Goal: Complete application form: Complete application form

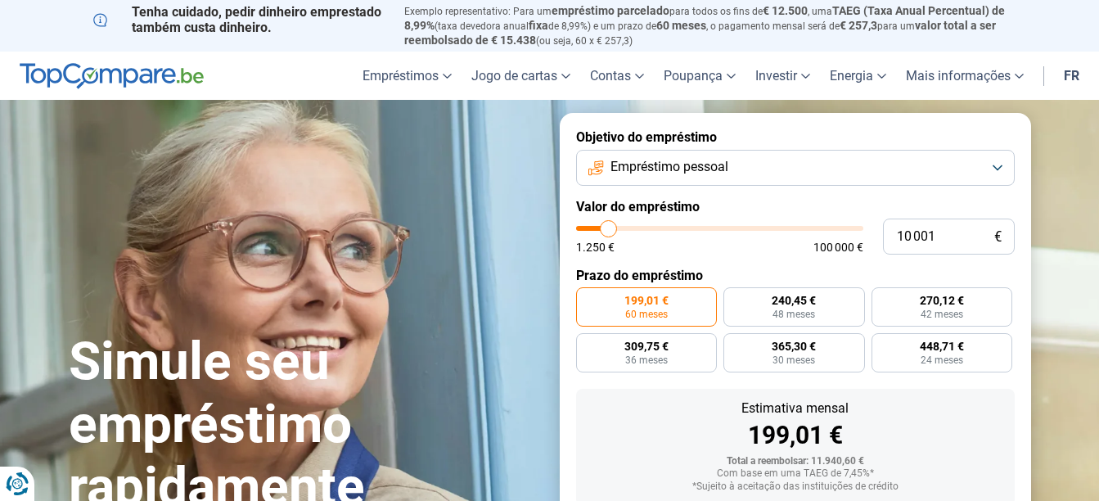
click at [834, 159] on button "Empréstimo pessoal" at bounding box center [795, 168] width 439 height 36
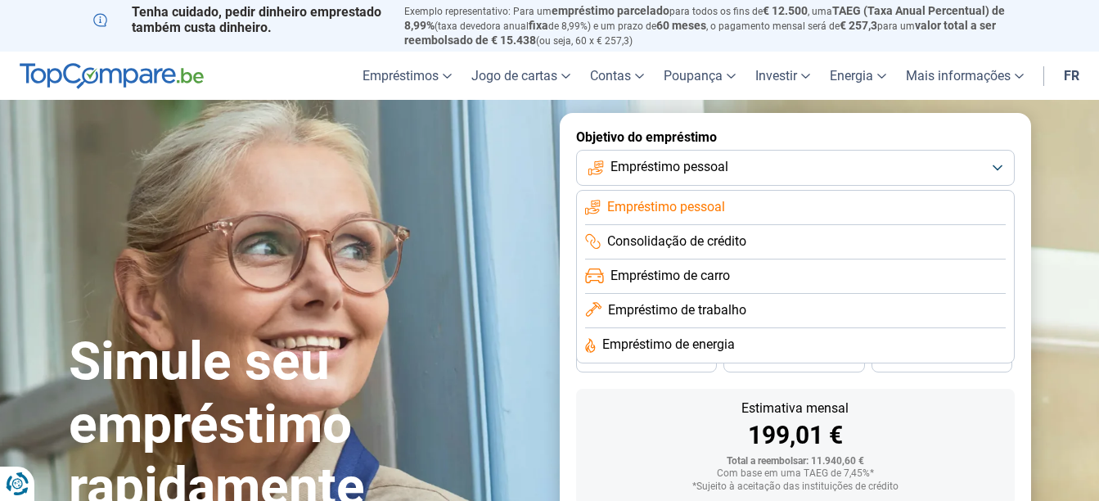
click at [713, 281] on span "Empréstimo de carro" at bounding box center [669, 276] width 119 height 18
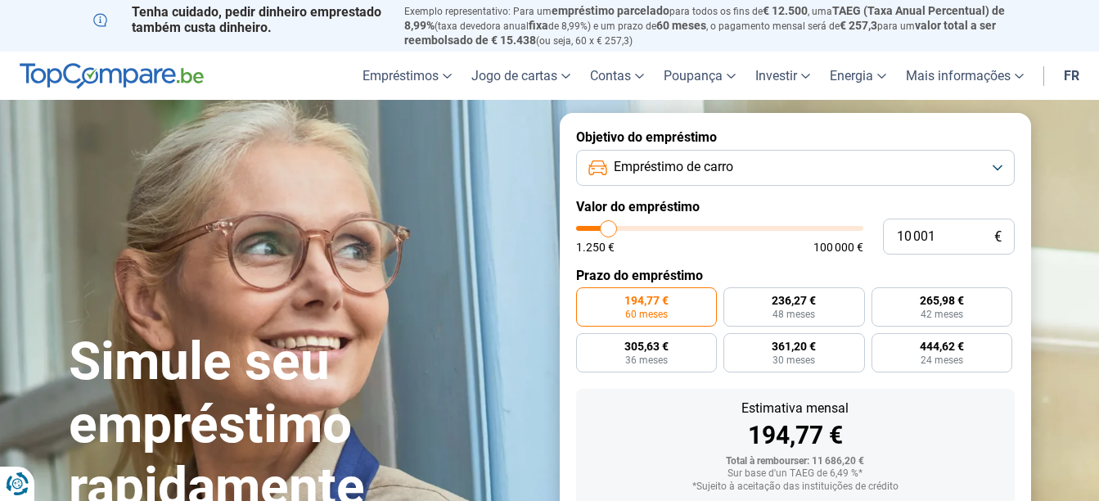
scroll to position [100, 0]
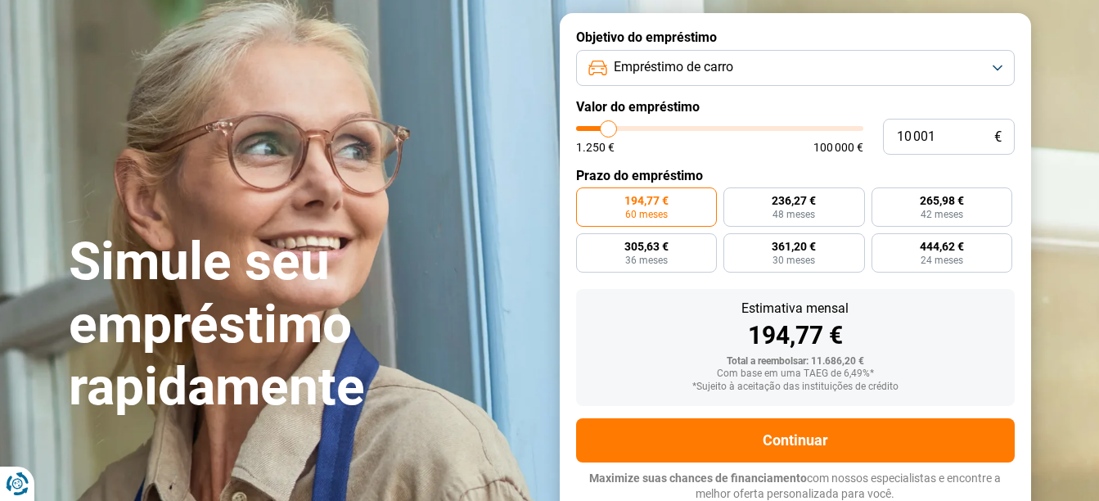
type input "11 000"
type input "11000"
type input "11 250"
type input "11250"
type input "11 750"
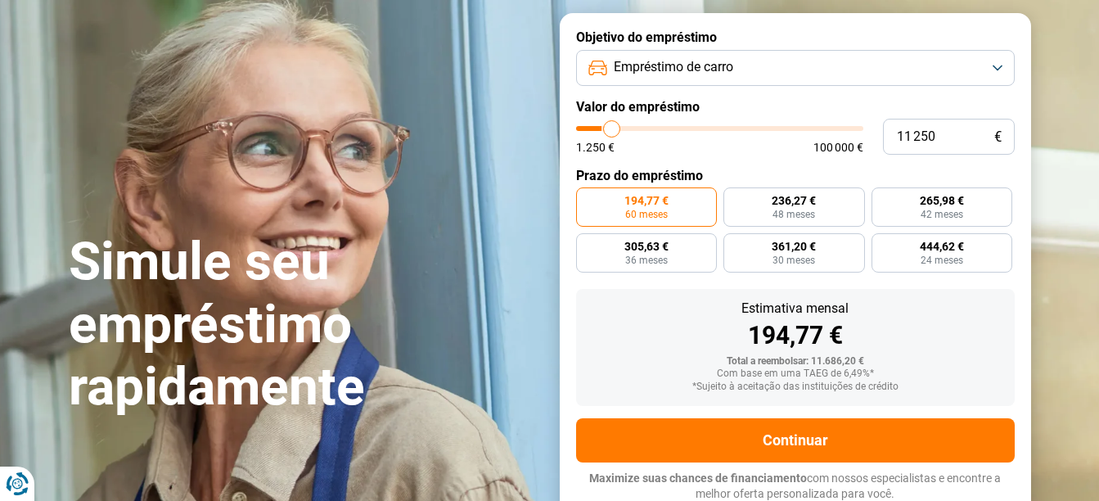
type input "11750"
type input "12 500"
type input "12500"
type input "13 000"
type input "13000"
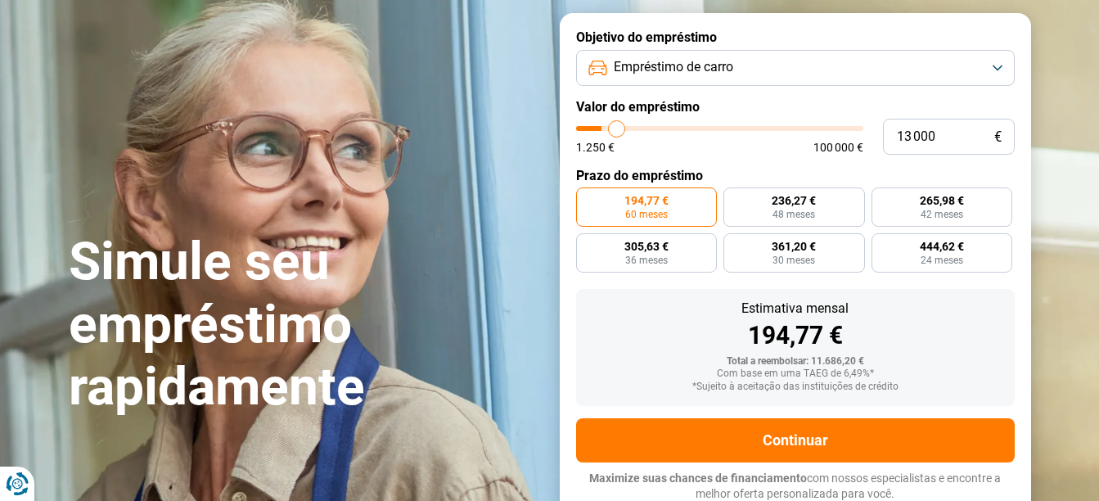
type input "13 250"
type input "13250"
type input "14 250"
type input "14250"
type input "14 750"
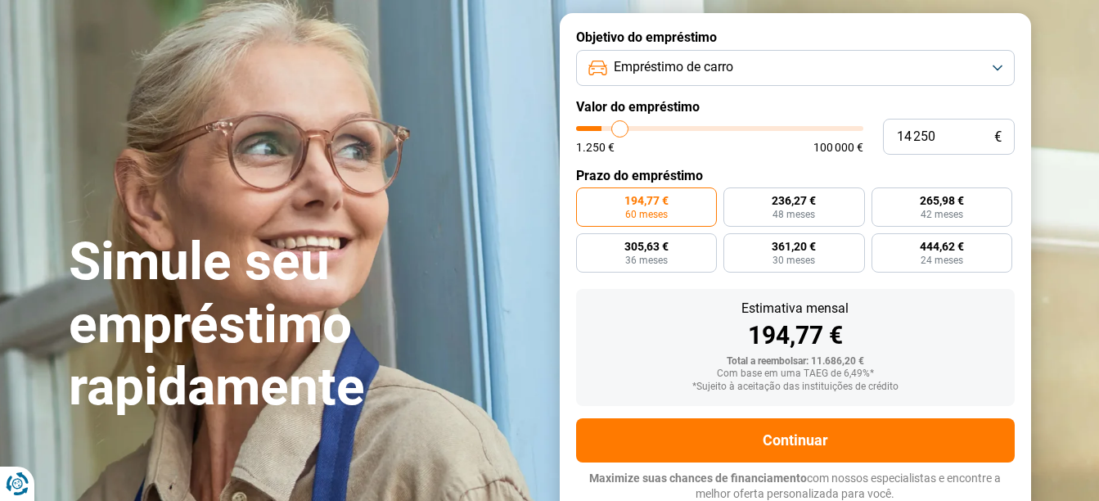
type input "14750"
type input "15 750"
type input "15750"
type input "16 500"
type input "16500"
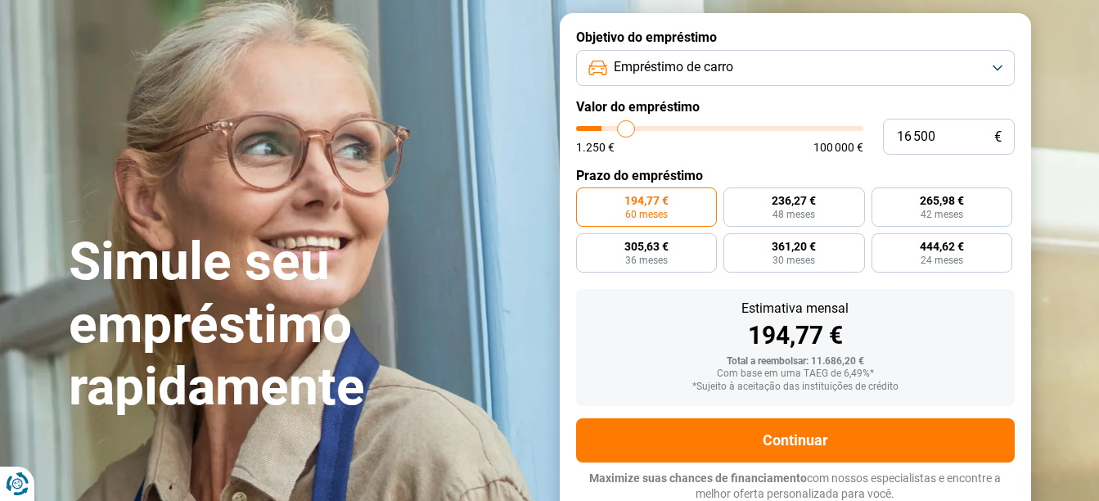
type input "17 000"
type input "17000"
type input "17 250"
type input "17250"
type input "17 500"
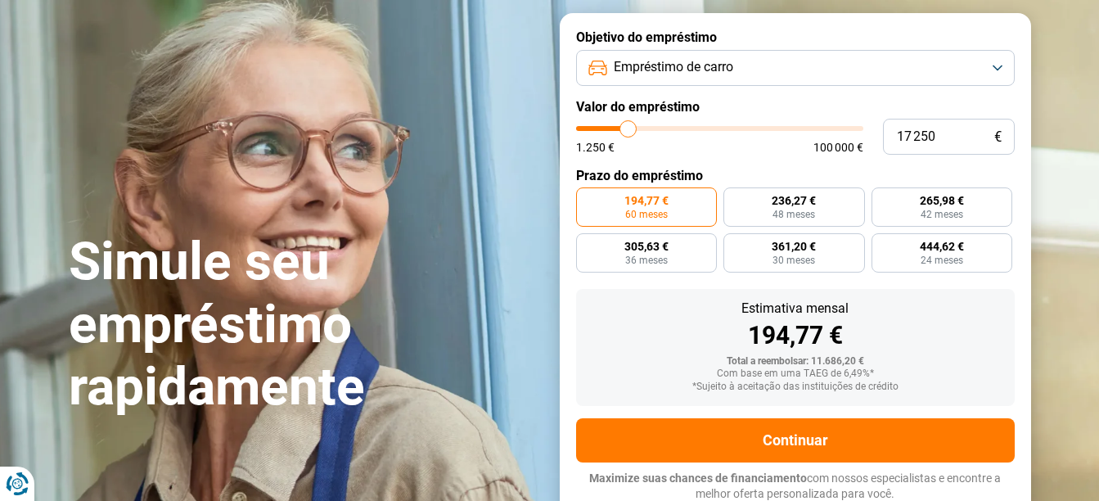
type input "17500"
type input "17 750"
type input "17750"
type input "18 500"
type input "18500"
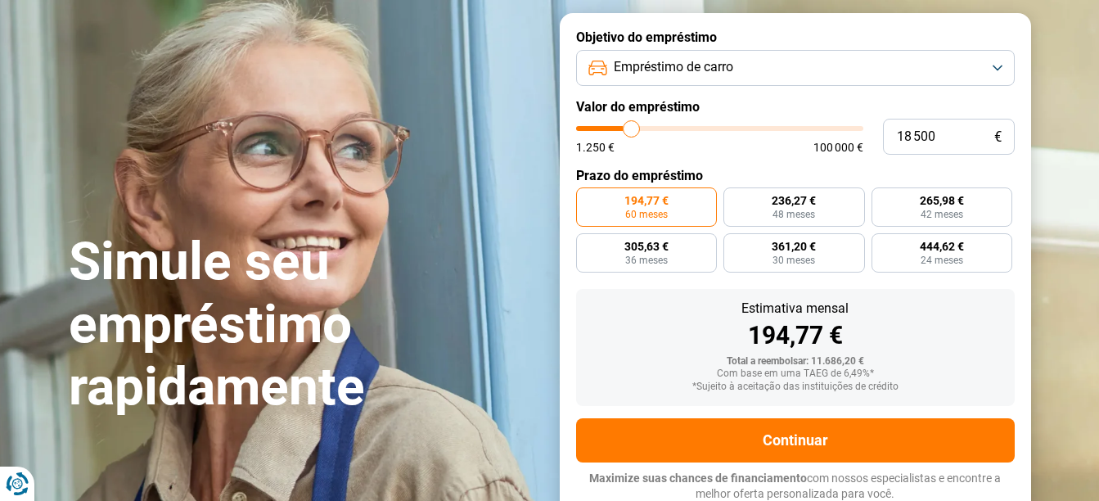
type input "18 750"
type input "18750"
type input "19 000"
type input "19000"
type input "19 250"
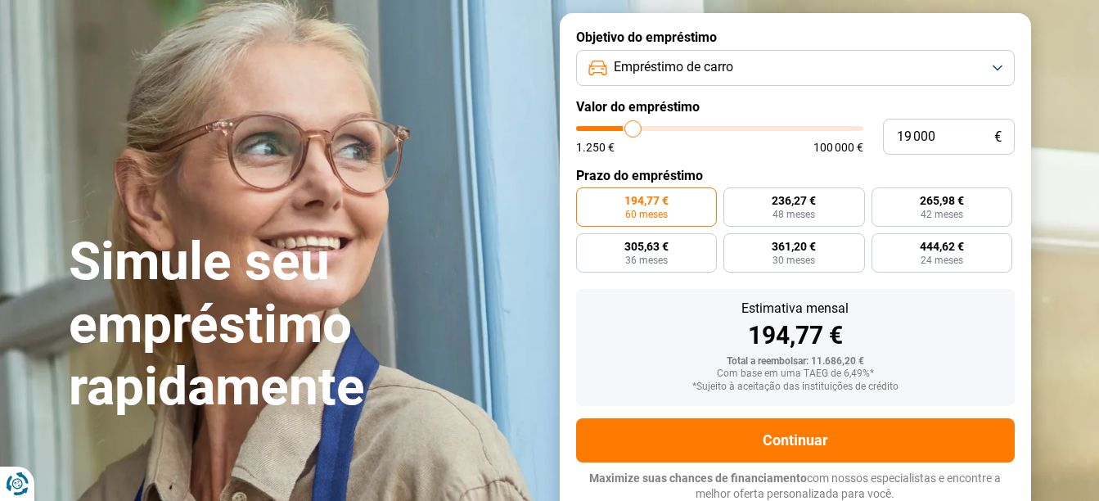
type input "19250"
type input "19 750"
type input "19750"
type input "20 250"
type input "20250"
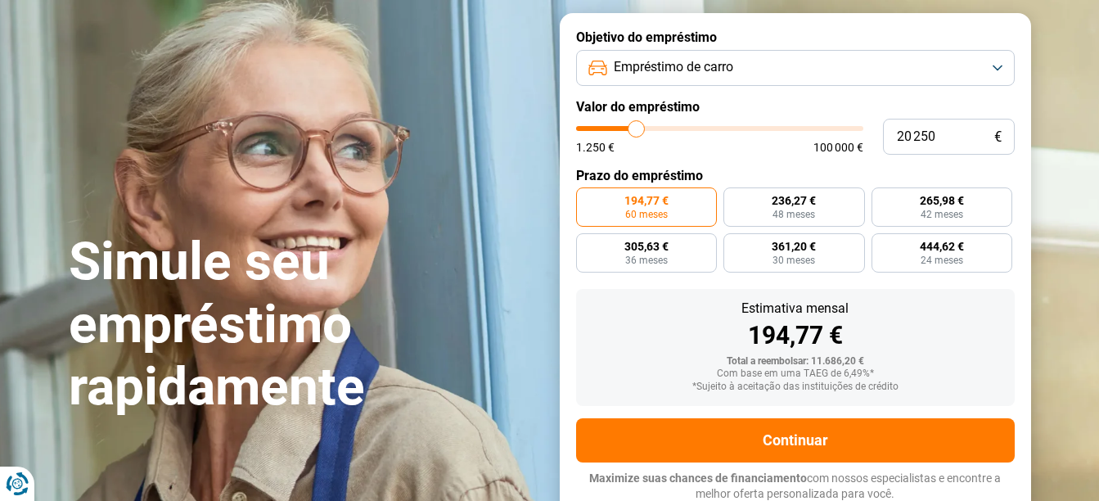
type input "20 500"
type input "20500"
type input "20 750"
type input "20750"
type input "21 500"
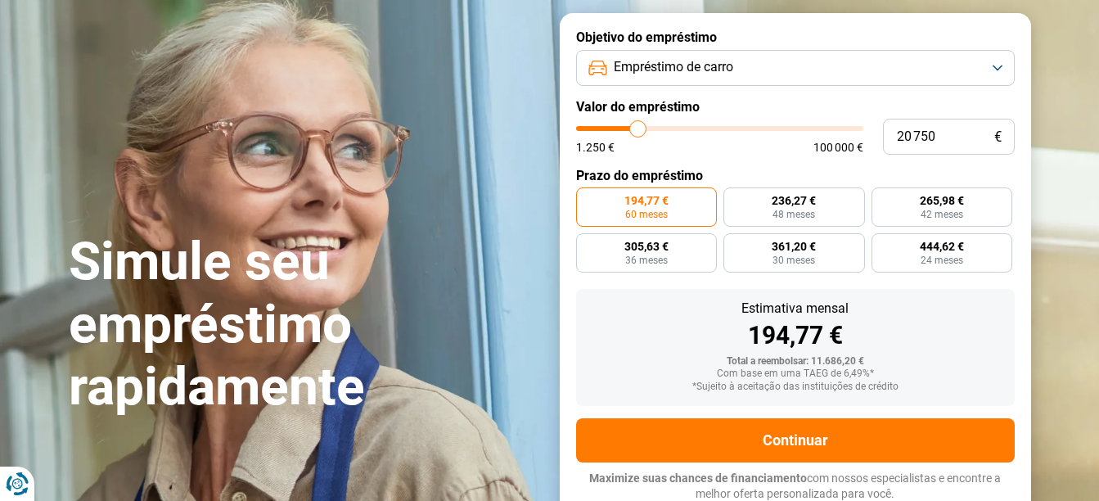
type input "21500"
type input "22 250"
type input "22250"
type input "23 500"
type input "23500"
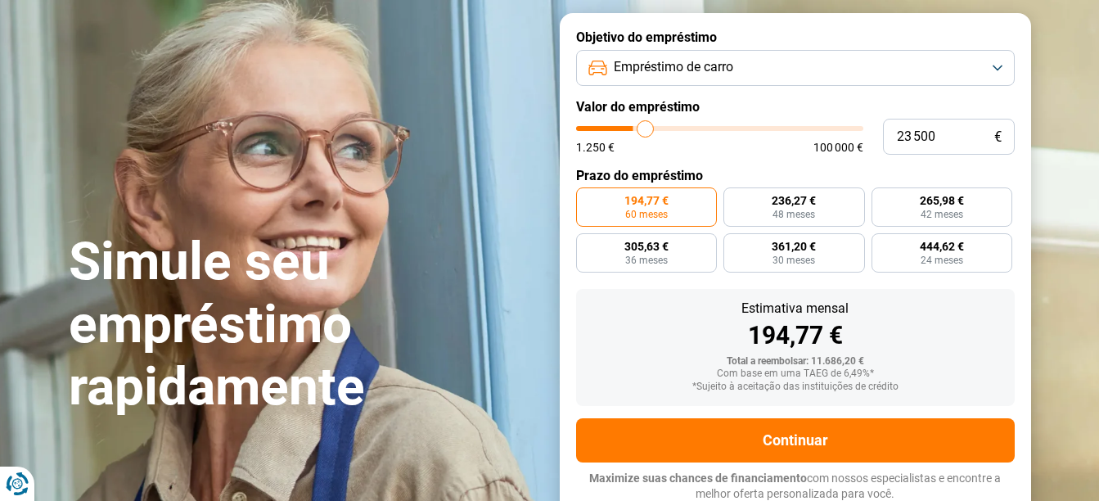
type input "24 500"
type input "24500"
type input "25 000"
type input "25000"
type input "25 250"
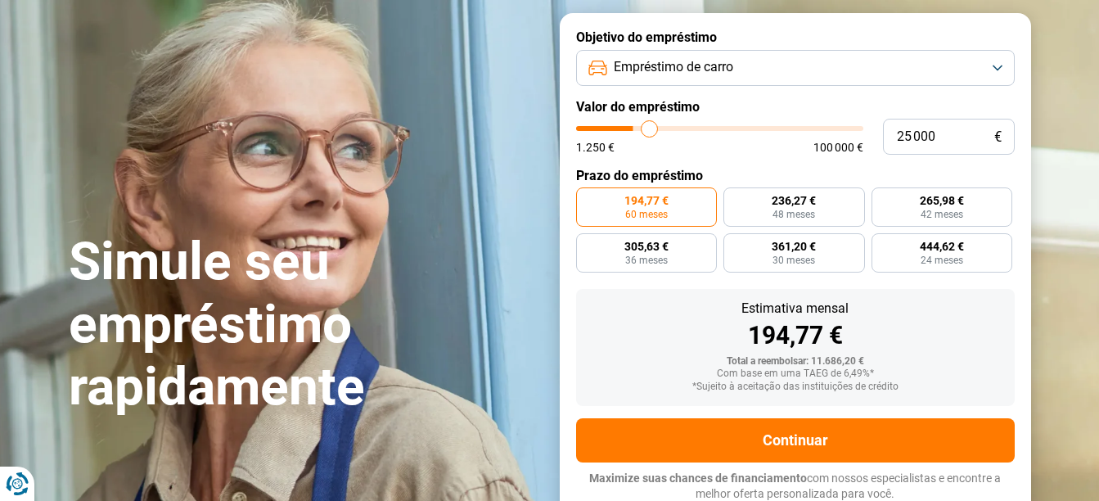
type input "25250"
type input "26 250"
type input "26250"
type input "27 250"
type input "27250"
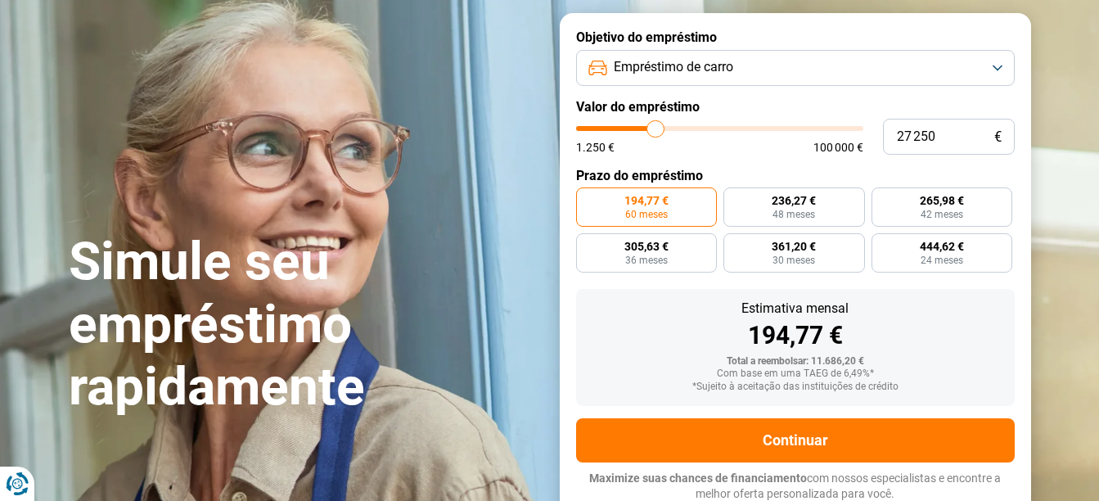
type input "27 500"
type input "27500"
type input "28 000"
type input "28000"
type input "28 250"
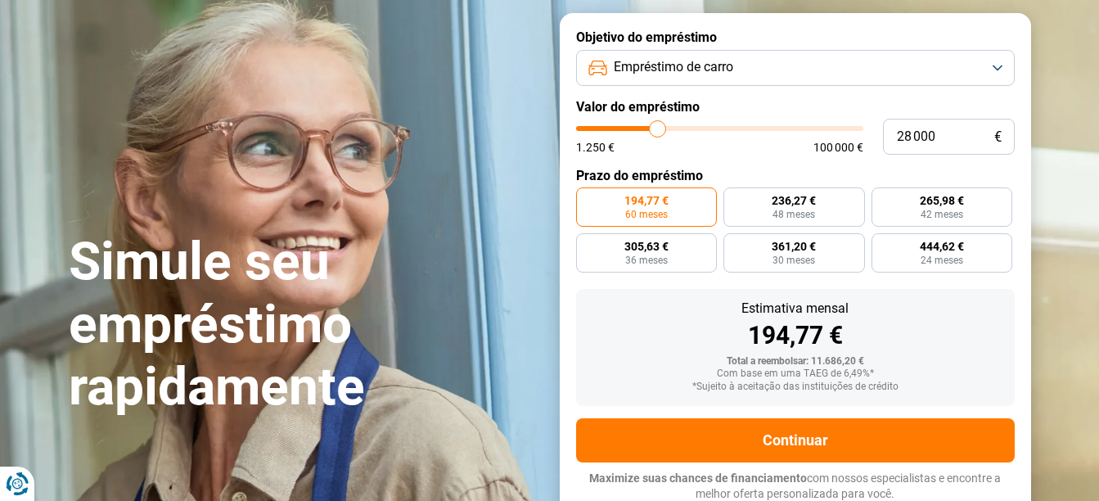
type input "28250"
type input "29 000"
type input "29000"
type input "29 250"
type input "29250"
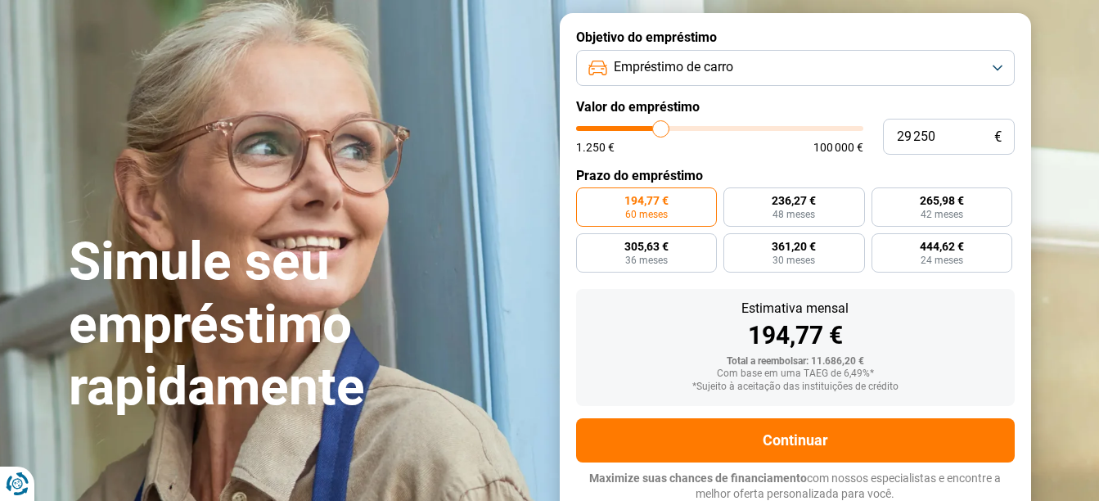
type input "29 500"
drag, startPoint x: 608, startPoint y: 131, endPoint x: 662, endPoint y: 131, distance: 54.0
type input "29500"
click at [662, 131] on input "range" at bounding box center [719, 128] width 287 height 5
radio input "false"
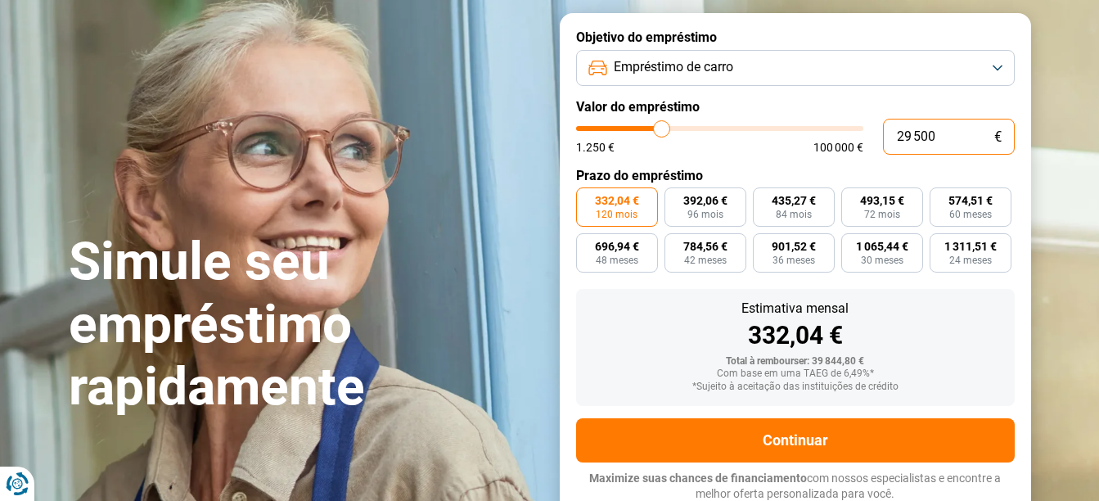
click at [959, 138] on input "29 500" at bounding box center [949, 137] width 132 height 36
type input "2 950"
type input "3000"
type input "295"
type input "1250"
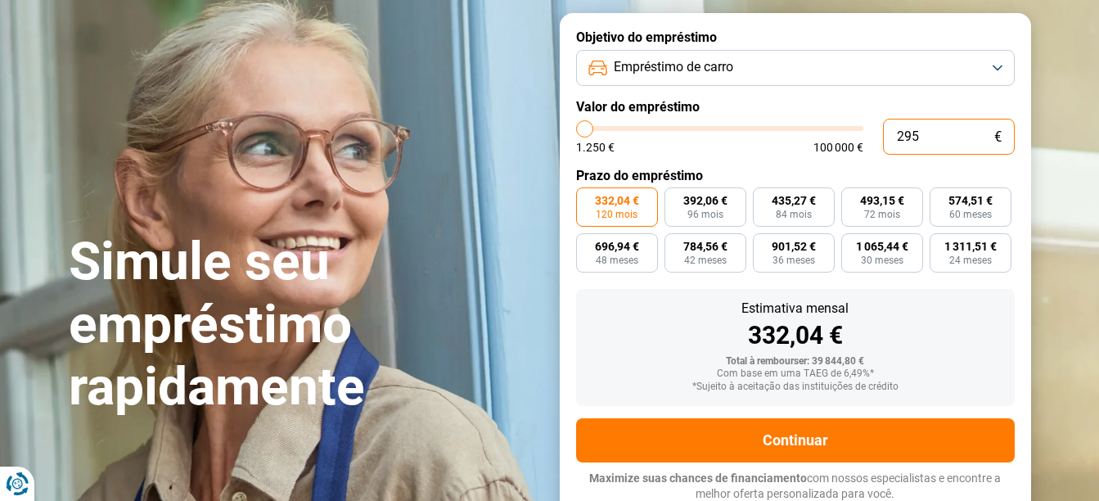
type input "29"
type input "1250"
type input "298"
type input "1250"
type input "2 989"
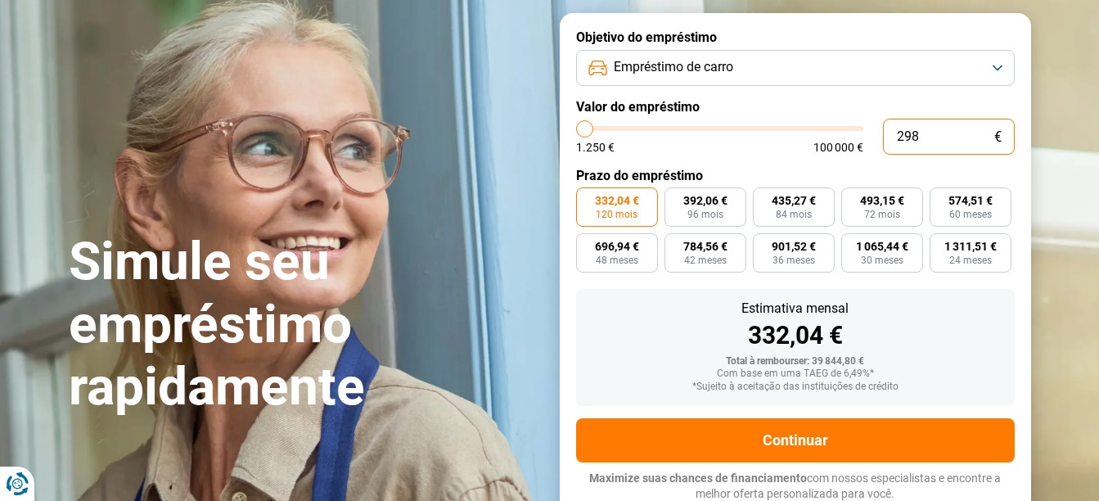
type input "3000"
type input "29 890"
type input "30000"
type input "29 890"
click at [777, 151] on div "1.250 € 100 000 €" at bounding box center [719, 147] width 287 height 11
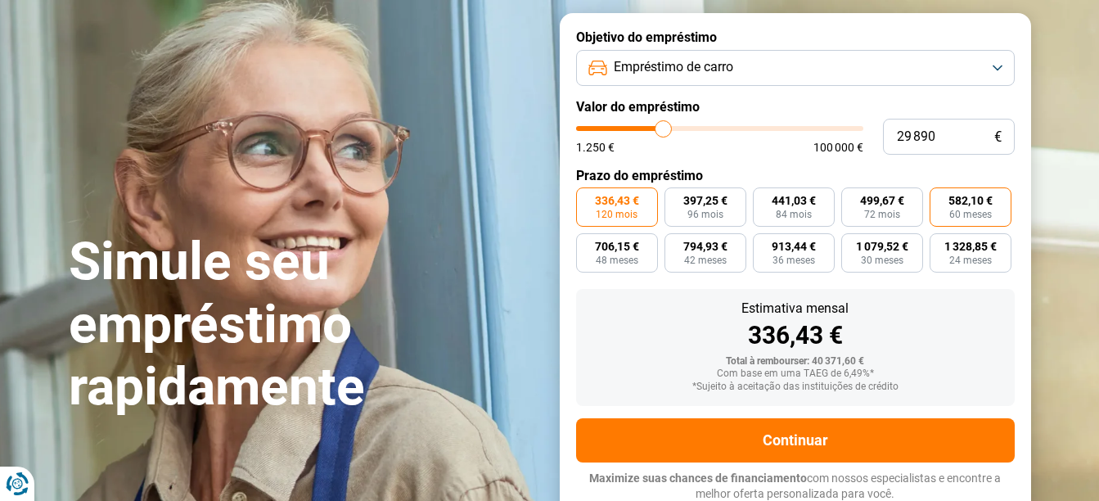
click at [975, 196] on span "582,10 €" at bounding box center [970, 200] width 44 height 11
click at [940, 196] on input "582,10 € 60 meses" at bounding box center [935, 192] width 11 height 11
radio input "true"
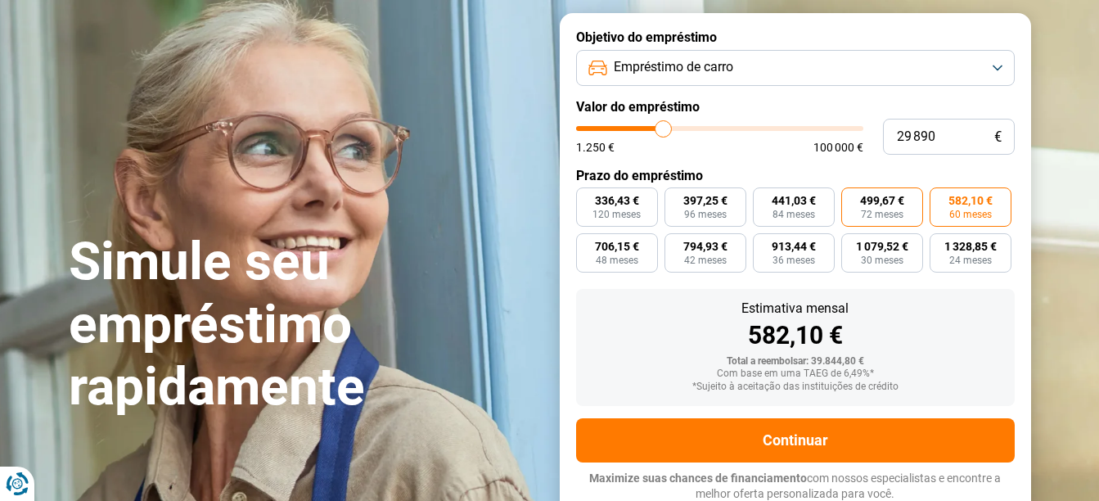
click at [884, 212] on span "72 meses" at bounding box center [882, 214] width 43 height 10
click at [852, 198] on input "499,67 € 72 meses" at bounding box center [846, 192] width 11 height 11
radio input "true"
click at [965, 196] on span "582,10 €" at bounding box center [970, 200] width 44 height 11
click at [940, 196] on input "582,10 € 60 meses" at bounding box center [935, 192] width 11 height 11
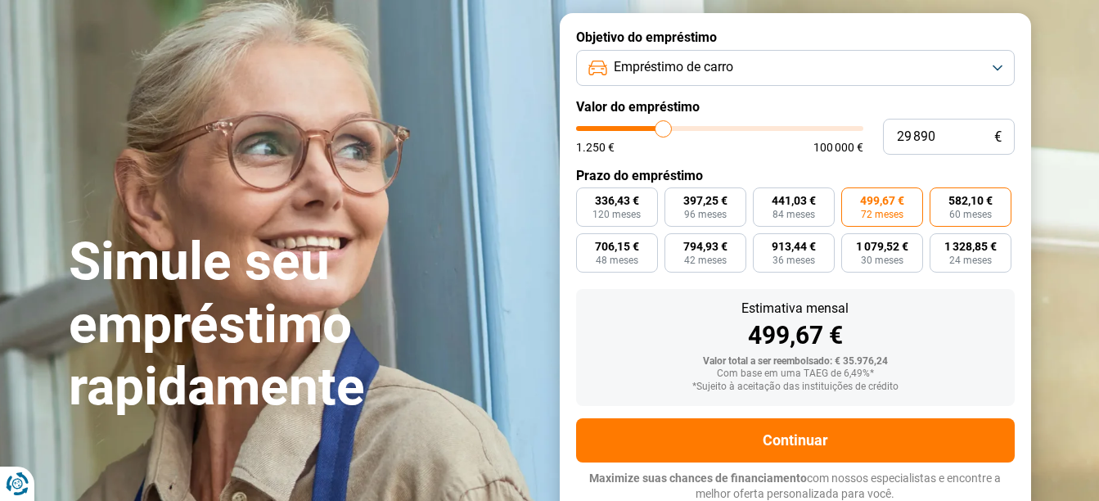
radio input "true"
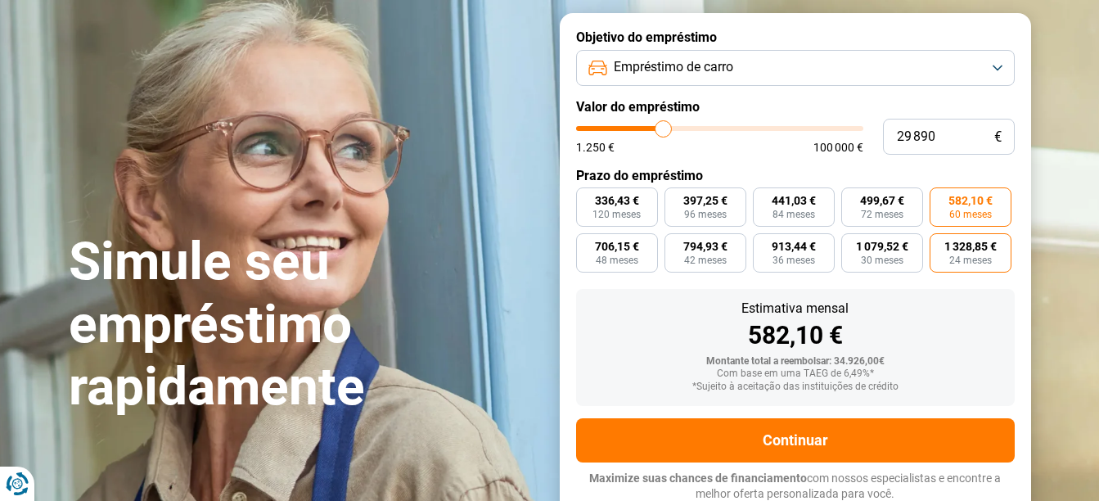
click at [971, 255] on span "24 meses" at bounding box center [970, 260] width 43 height 10
click at [940, 244] on input "1 328,85 € 24 meses" at bounding box center [935, 238] width 11 height 11
radio input "true"
click at [985, 202] on span "582,10 €" at bounding box center [970, 200] width 44 height 11
click at [940, 198] on input "582,10 € 60 meses" at bounding box center [935, 192] width 11 height 11
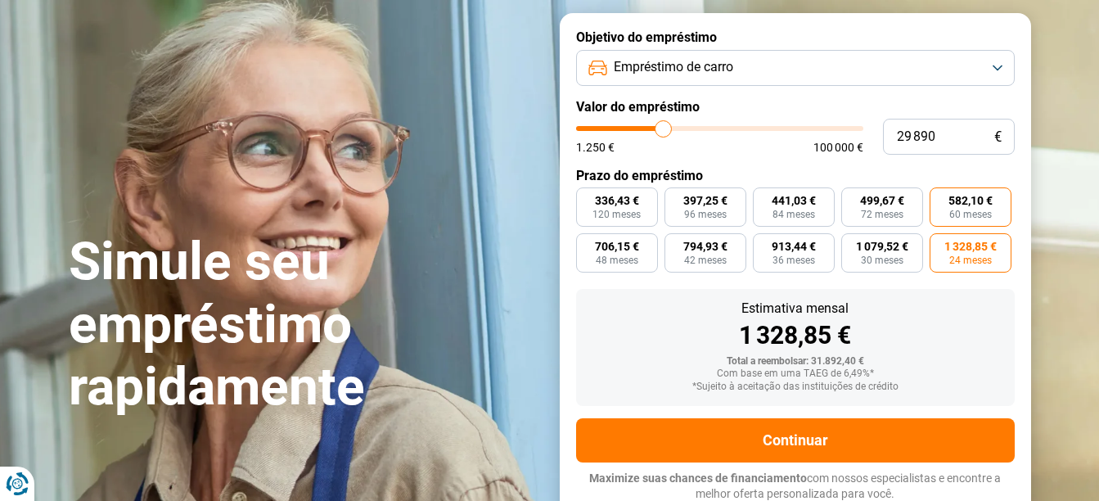
radio input "true"
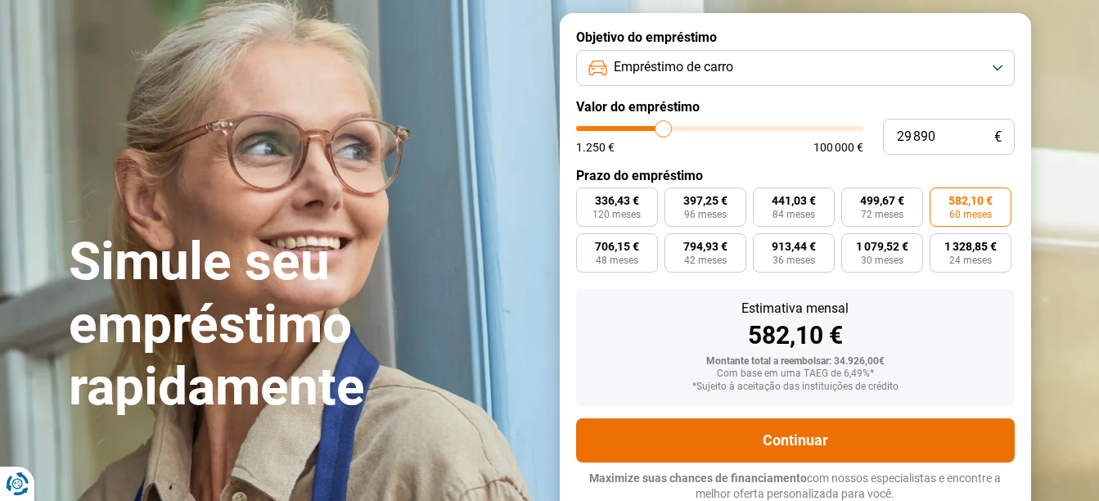
click at [850, 438] on button "Continuar" at bounding box center [795, 440] width 439 height 44
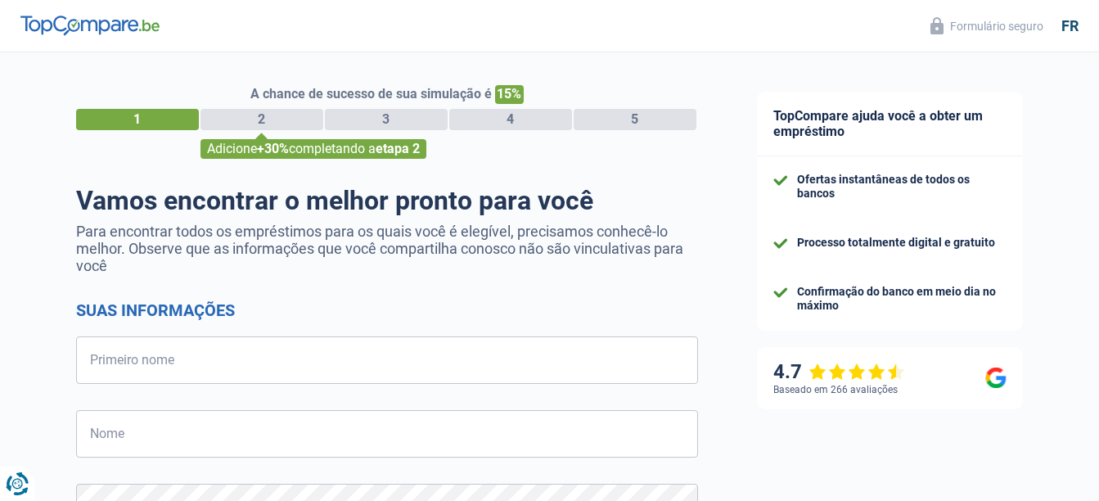
select select "32"
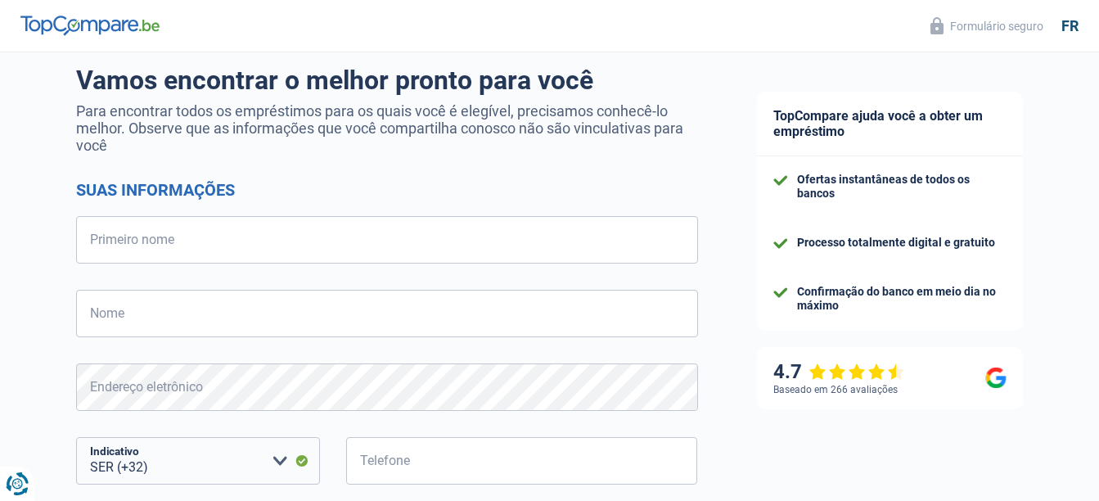
type input "[PERSON_NAME]"
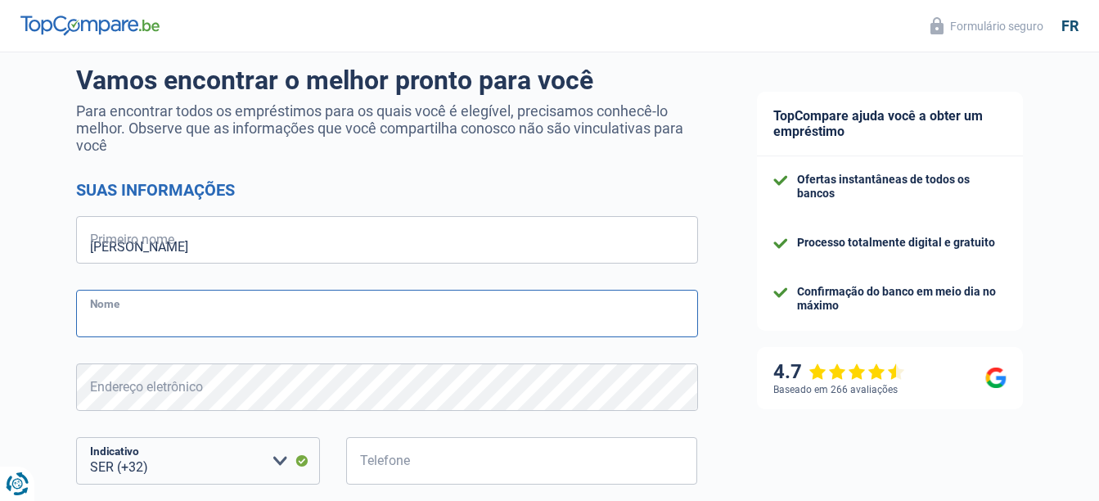
type input "[PERSON_NAME]"
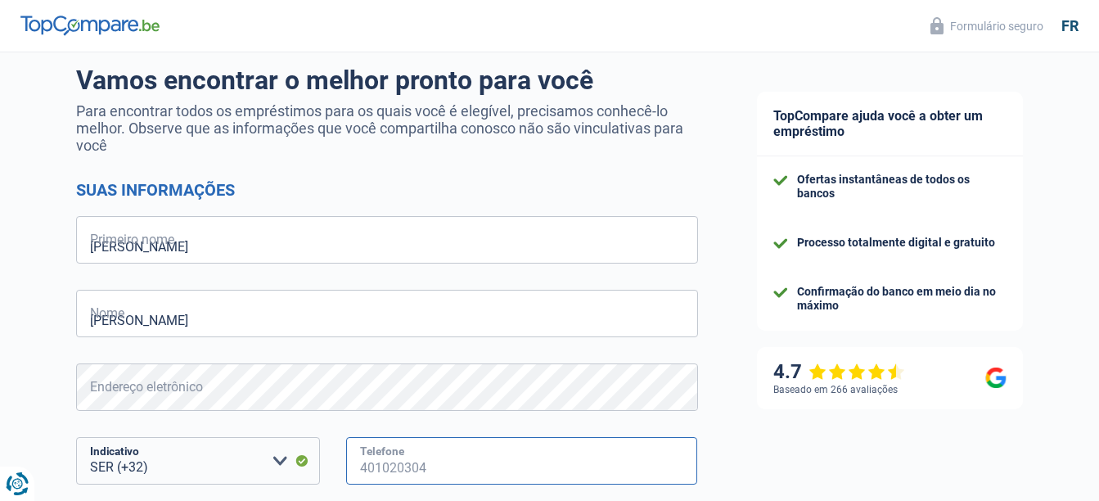
type input "471746650"
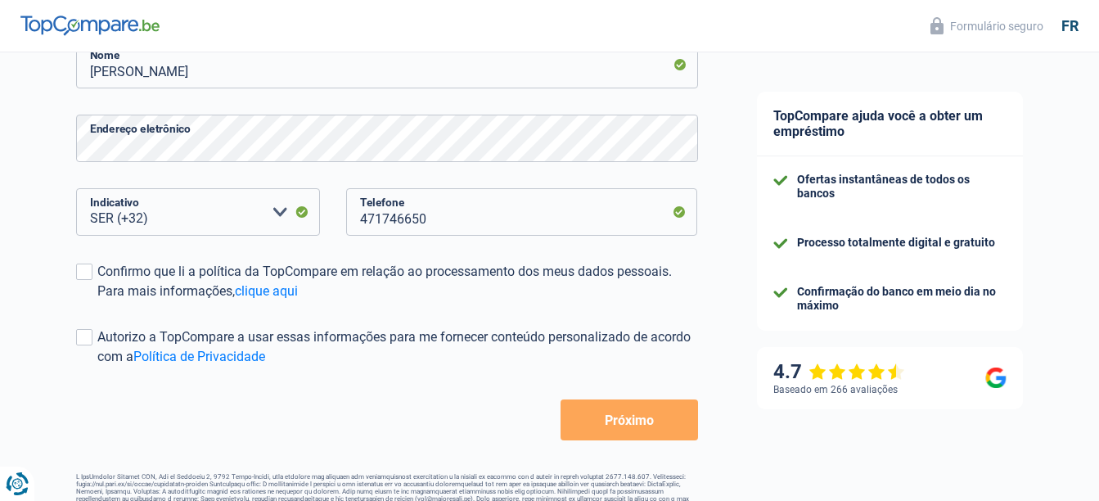
scroll to position [379, 0]
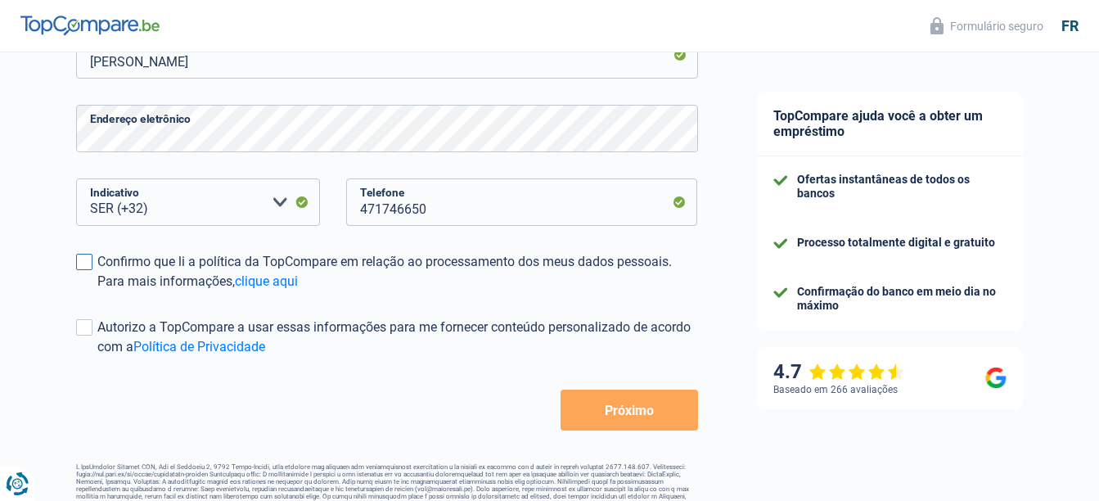
click at [86, 266] on span at bounding box center [84, 262] width 16 height 16
click at [97, 291] on input "Confirmo que li a política da TopCompare em relação ao processamento dos meus d…" at bounding box center [97, 291] width 0 height 0
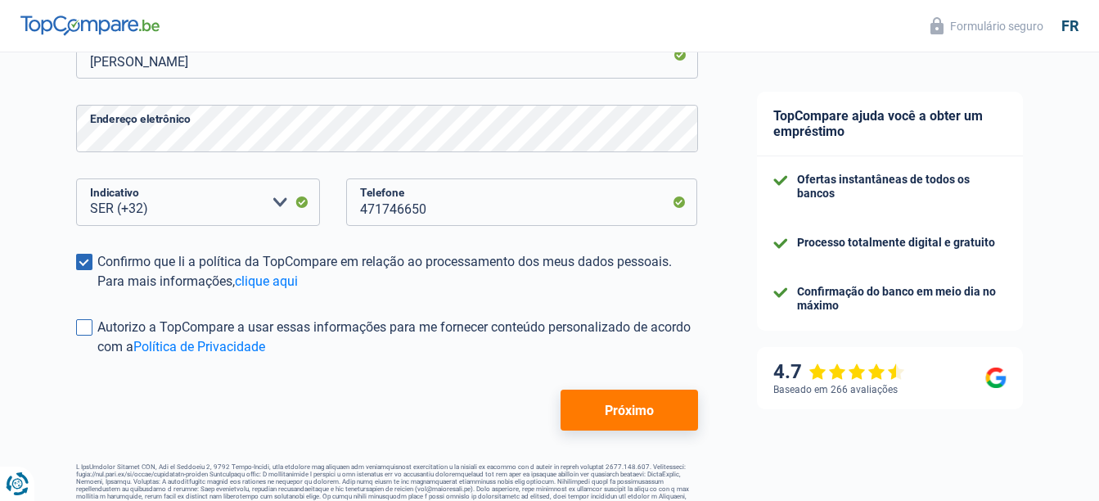
click at [91, 335] on span at bounding box center [84, 327] width 16 height 16
click at [97, 357] on input "Autorizo a TopCompare a usar essas informações para me fornecer conteúdo person…" at bounding box center [97, 357] width 0 height 0
click at [90, 340] on label "Autorizo a TopCompare a usar essas informações para me fornecer conteúdo person…" at bounding box center [387, 336] width 622 height 39
click at [97, 357] on input "Autorizo a TopCompare a usar essas informações para me fornecer conteúdo person…" at bounding box center [97, 357] width 0 height 0
click at [82, 270] on span at bounding box center [84, 262] width 16 height 16
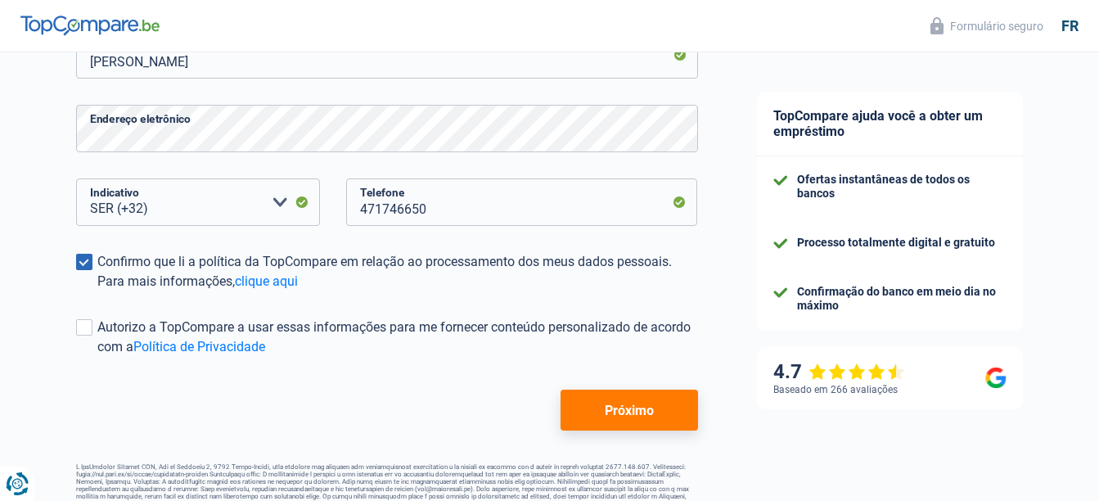
click at [97, 291] on input "Confirmo que li a política da TopCompare em relação ao processamento dos meus d…" at bounding box center [97, 291] width 0 height 0
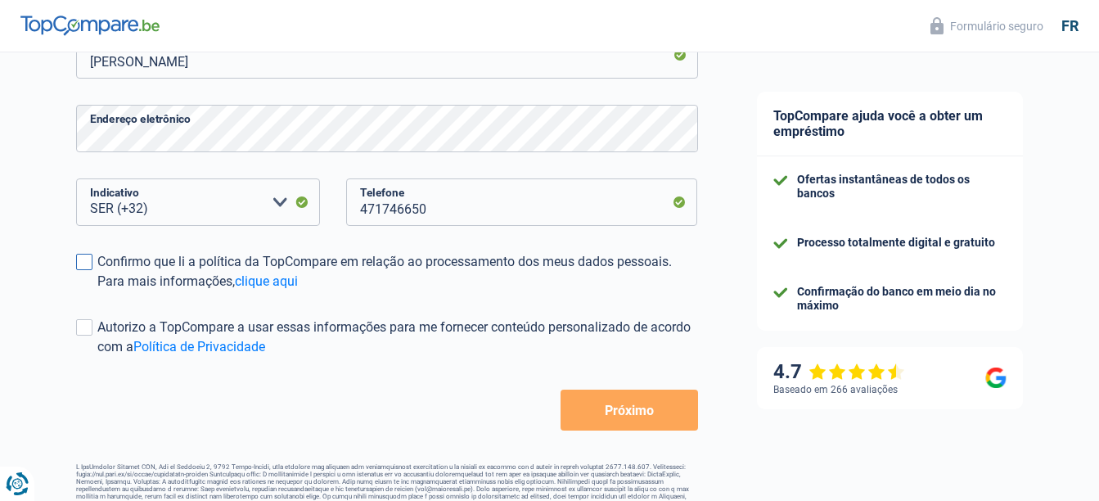
click at [82, 270] on span at bounding box center [84, 262] width 16 height 16
click at [97, 291] on input "Confirmo que li a política da TopCompare em relação ao processamento dos meus d…" at bounding box center [97, 291] width 0 height 0
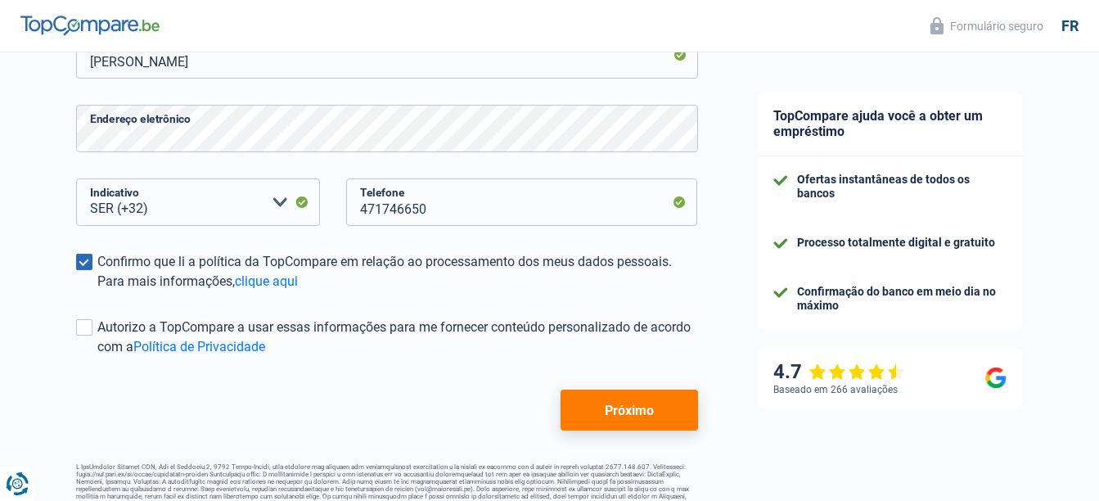
click at [584, 409] on button "Próximo" at bounding box center [628, 409] width 137 height 41
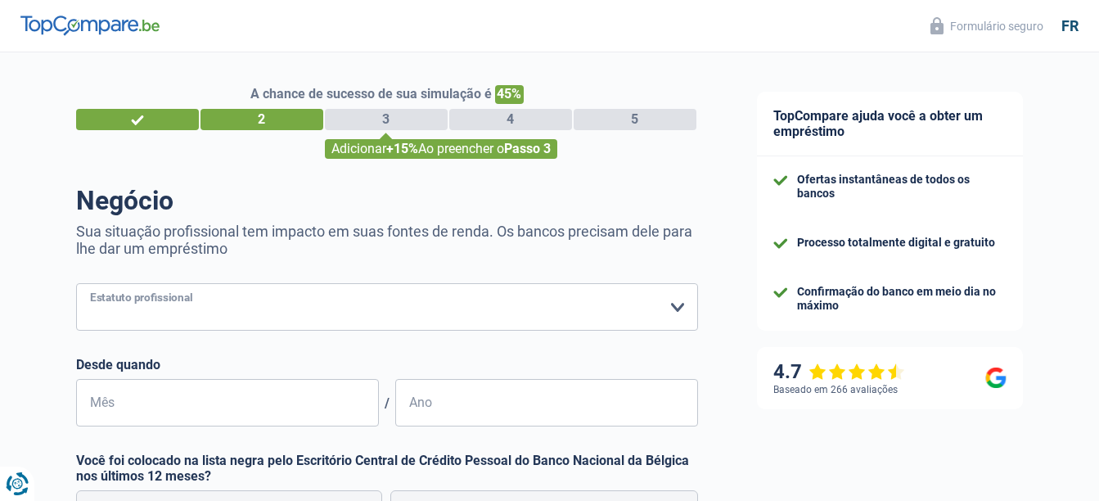
click at [354, 307] on select "Trabalhador Funcionário privado Funcionário público Inválido Independente Pensi…" at bounding box center [387, 306] width 622 height 47
select select "privateEmployee"
click at [76, 285] on select "Trabalhador Funcionário privado Funcionário público Inválido Independente Pensi…" at bounding box center [387, 306] width 622 height 47
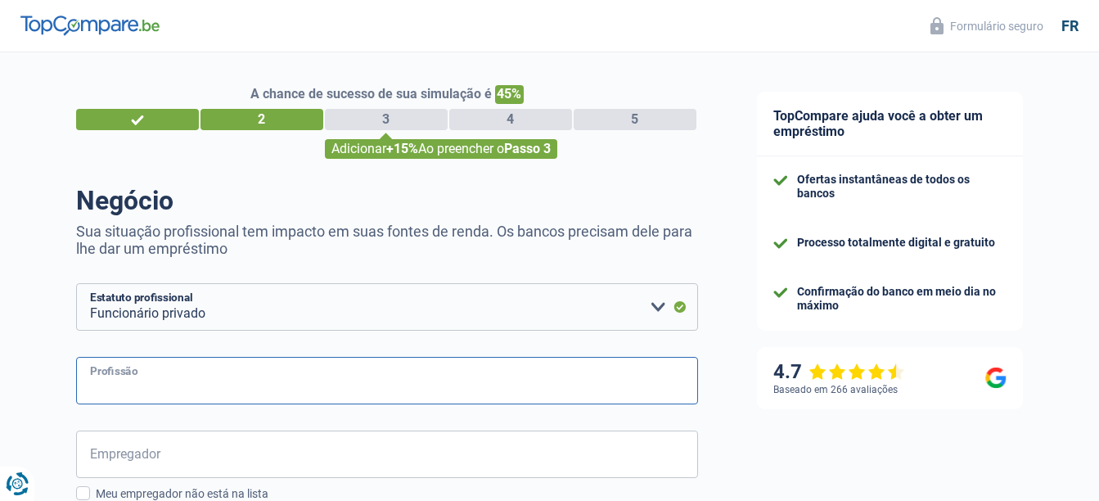
click at [118, 373] on input "Profissão" at bounding box center [387, 380] width 622 height 47
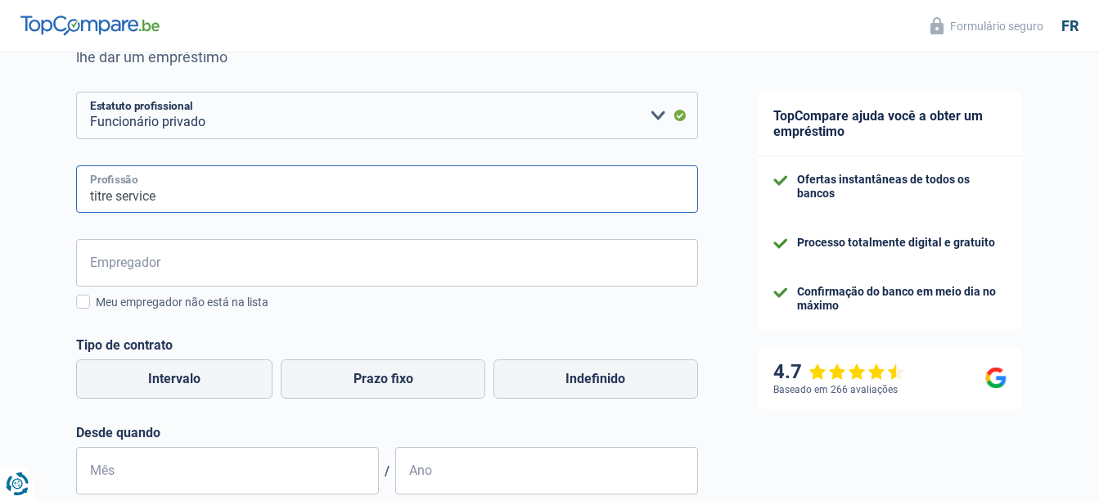
scroll to position [196, 0]
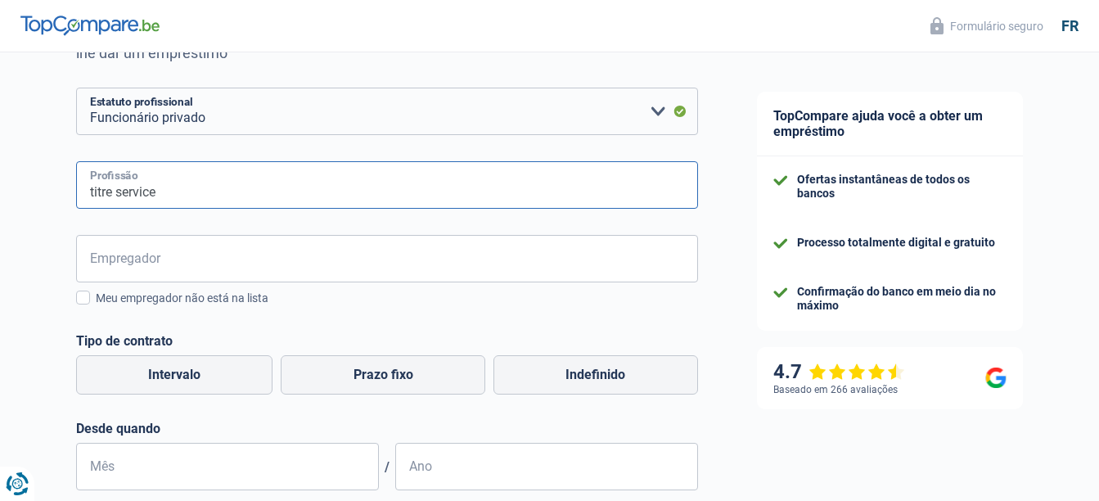
type input "titre service"
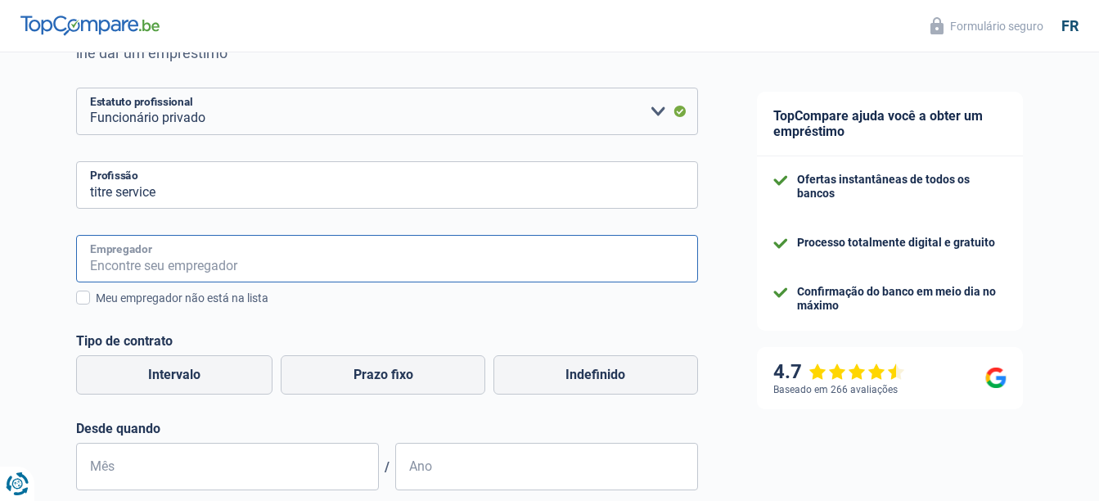
click at [218, 255] on input "Empregador" at bounding box center [387, 258] width 622 height 47
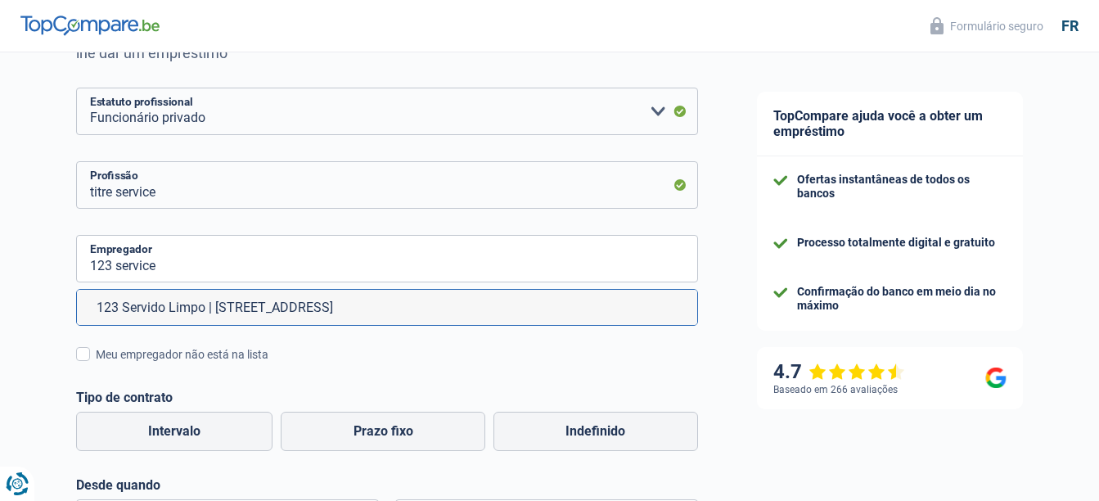
click at [365, 346] on div "123 service Empregador 123 Servido Limpo | [STREET_ADDRESS] Meu empregador não …" at bounding box center [387, 299] width 622 height 128
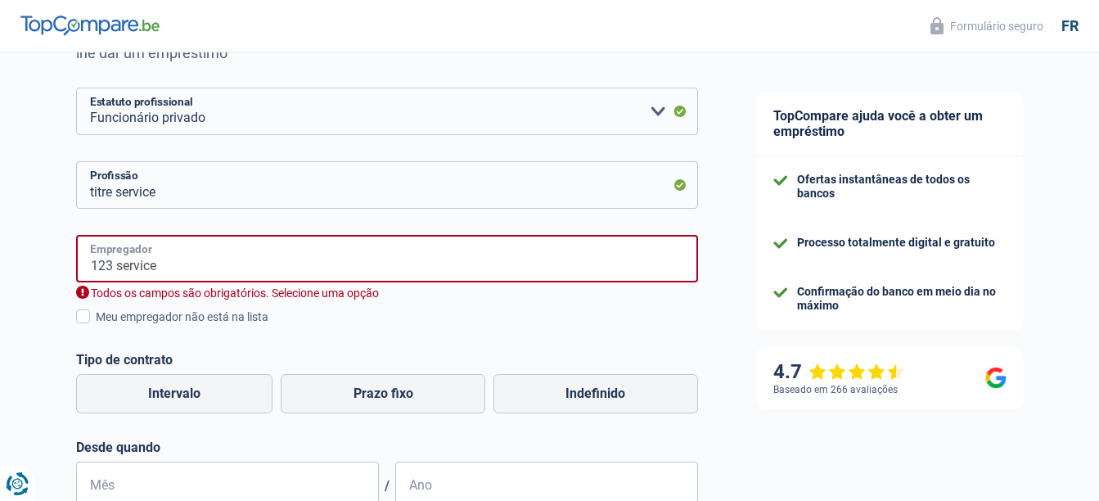
click at [282, 275] on input "123 service" at bounding box center [387, 258] width 622 height 47
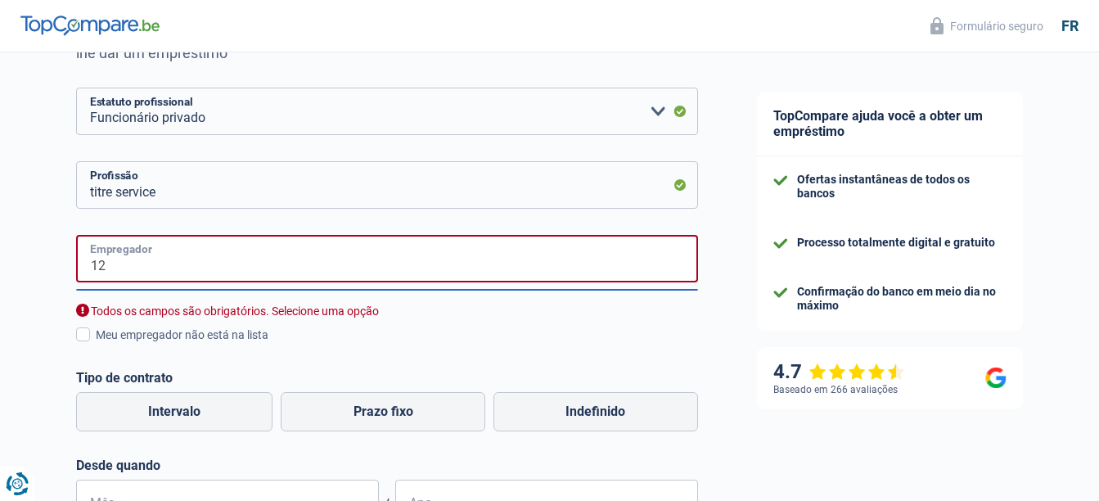
type input "1"
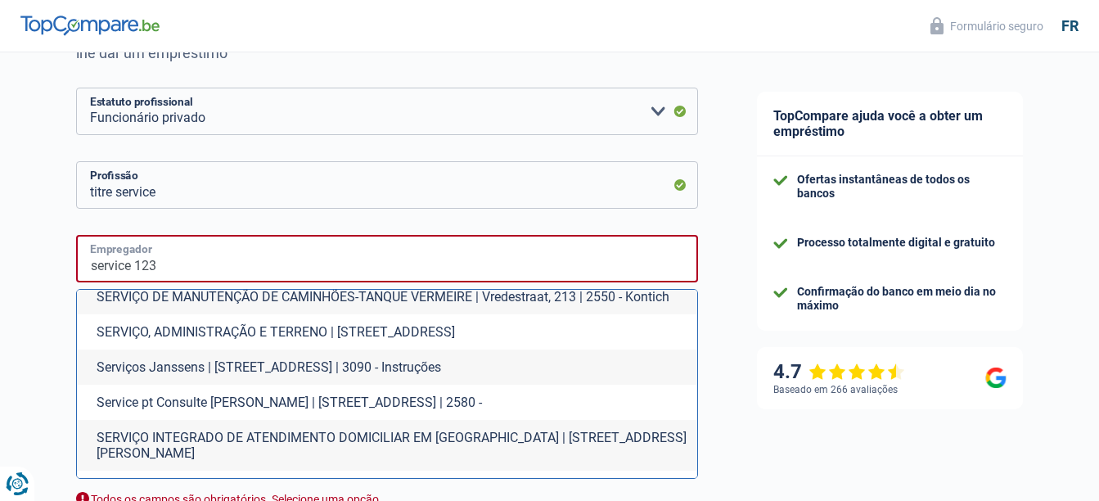
scroll to position [3230, 0]
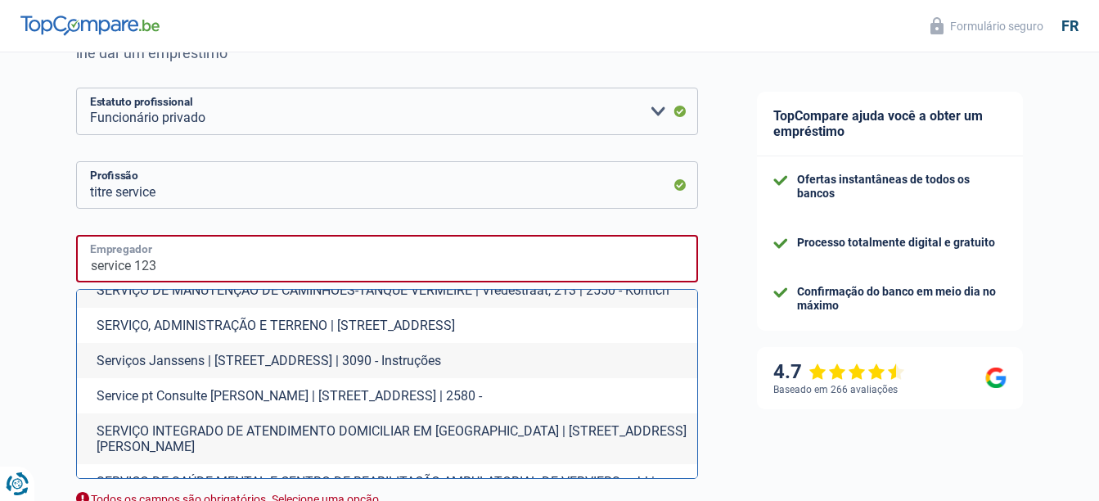
click at [193, 272] on input "service 123" at bounding box center [387, 258] width 622 height 47
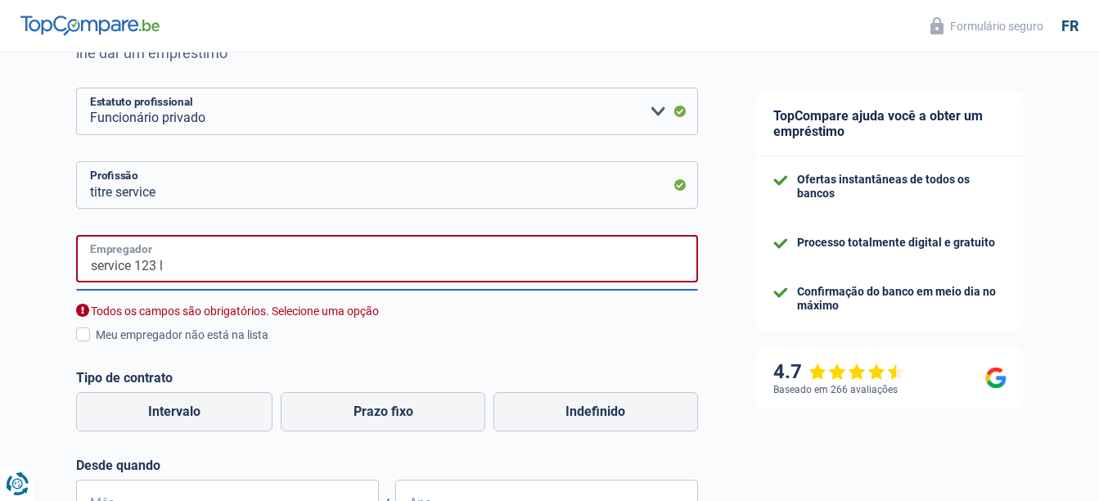
scroll to position [0, 0]
type input "s"
type input "SRL 1,2,3 services"
click at [178, 334] on div "Meu empregador não está na lista" at bounding box center [397, 334] width 602 height 17
click at [96, 344] on input "Meu empregador não está na lista" at bounding box center [96, 344] width 0 height 0
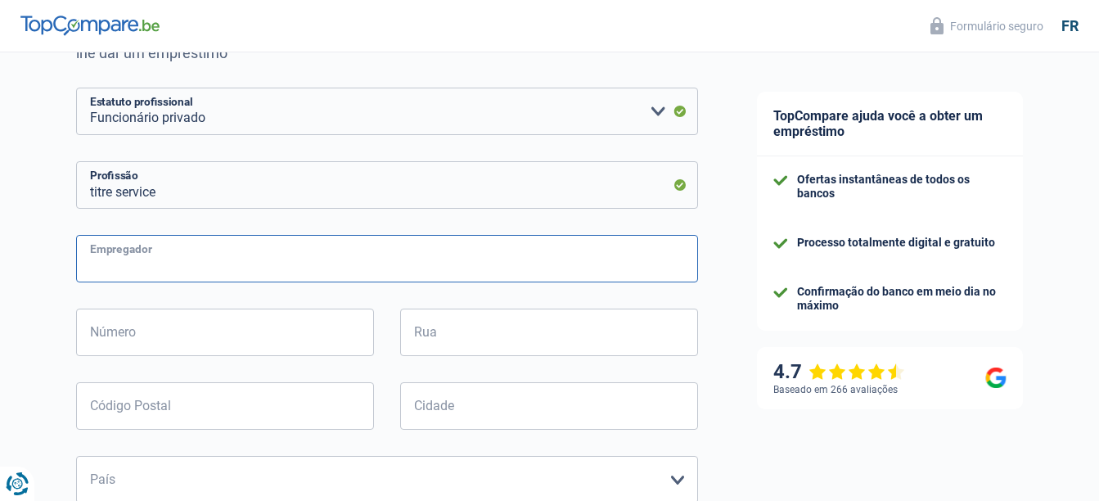
click at [179, 272] on input "Empregador" at bounding box center [387, 258] width 622 height 47
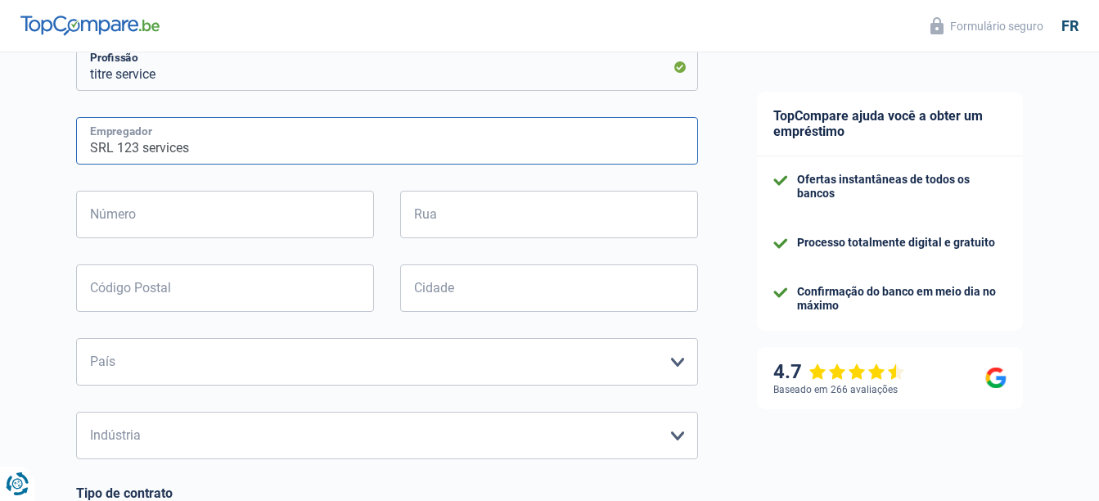
scroll to position [315, 0]
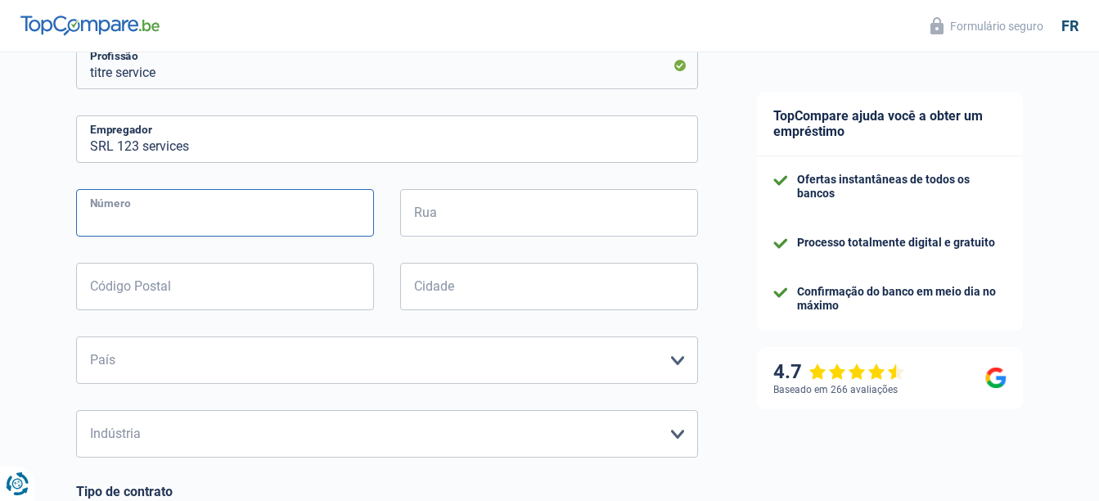
click at [273, 210] on input "Número" at bounding box center [225, 212] width 298 height 47
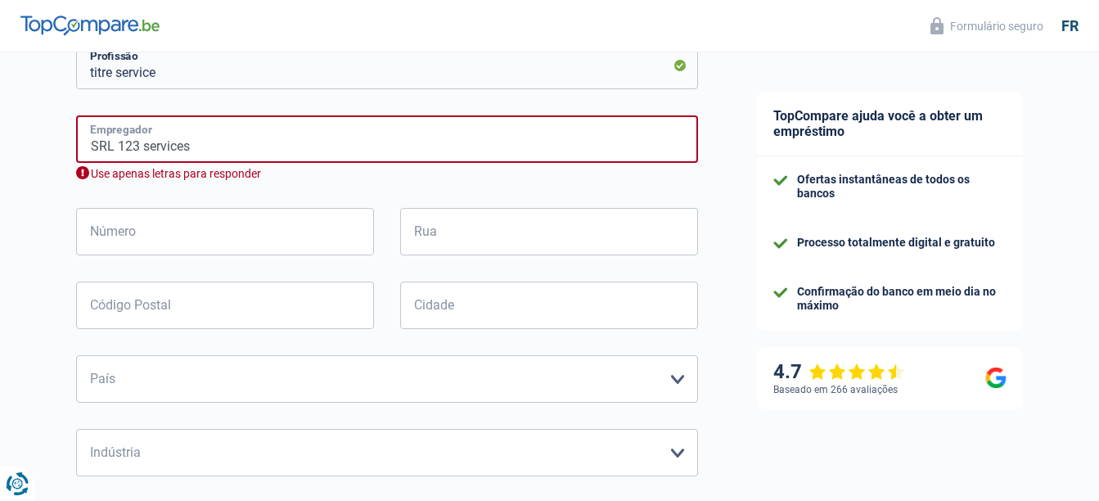
click at [139, 149] on input "SRL 123 services" at bounding box center [387, 138] width 622 height 47
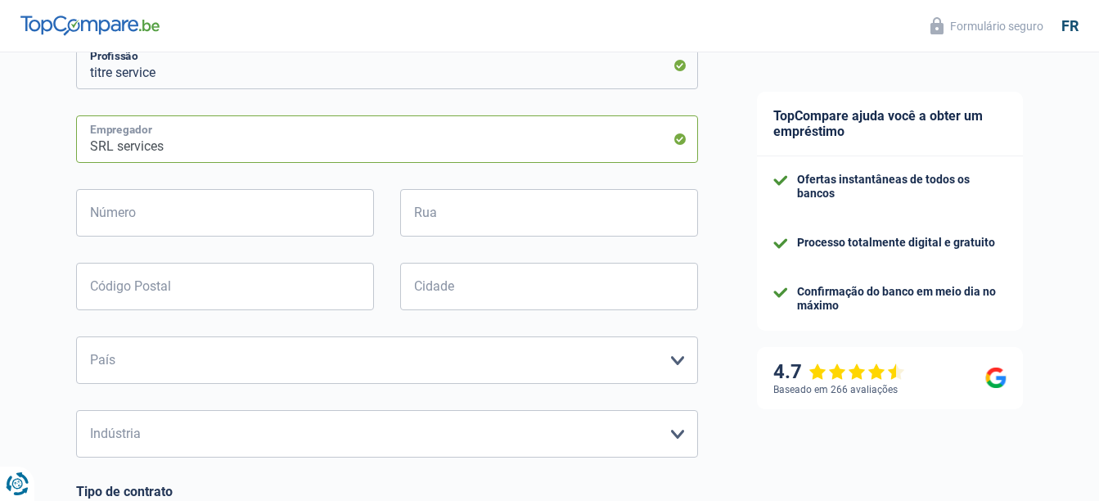
click at [187, 146] on input "SRL services" at bounding box center [387, 138] width 622 height 47
type input "S"
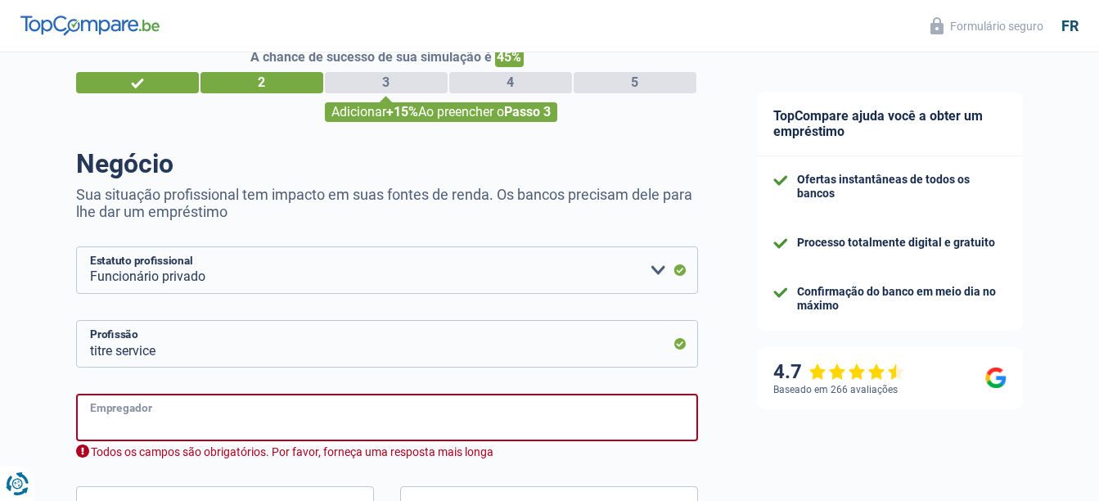
scroll to position [0, 0]
